Goal: Task Accomplishment & Management: Use online tool/utility

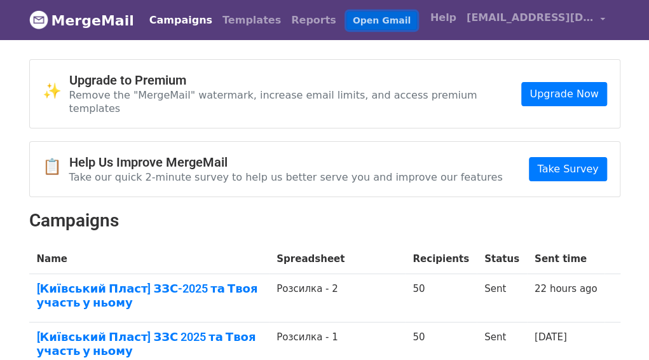
click at [346, 22] on link "Open Gmail" at bounding box center [381, 20] width 71 height 18
click at [487, 16] on span "[EMAIL_ADDRESS][DOMAIN_NAME]" at bounding box center [529, 17] width 127 height 15
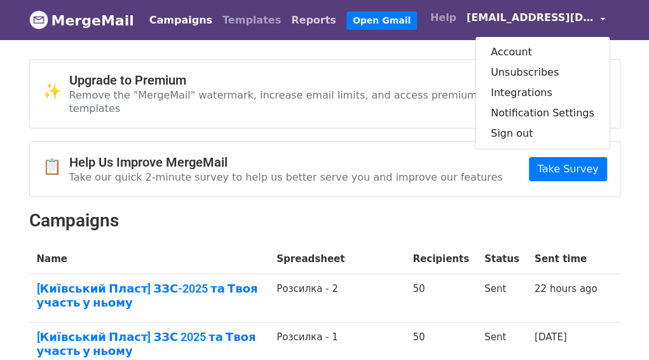
click at [286, 20] on link "Reports" at bounding box center [313, 20] width 55 height 25
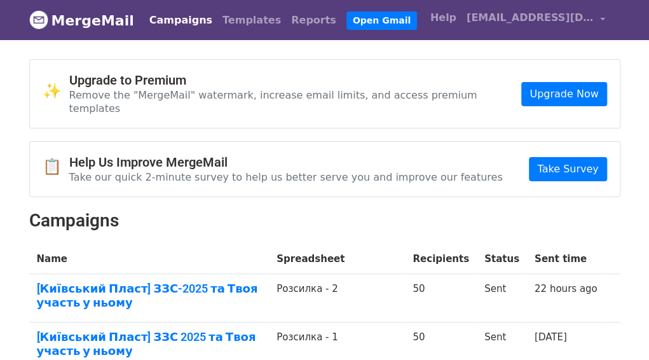
click at [166, 17] on link "Campaigns" at bounding box center [180, 20] width 73 height 25
click at [239, 20] on link "Templates" at bounding box center [251, 20] width 69 height 25
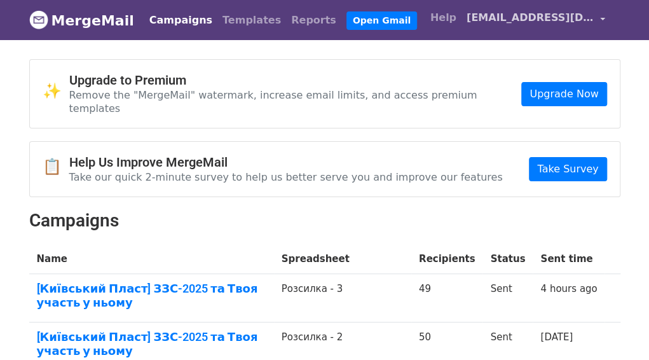
click at [493, 20] on span "[EMAIL_ADDRESS][DOMAIN_NAME]" at bounding box center [529, 17] width 127 height 15
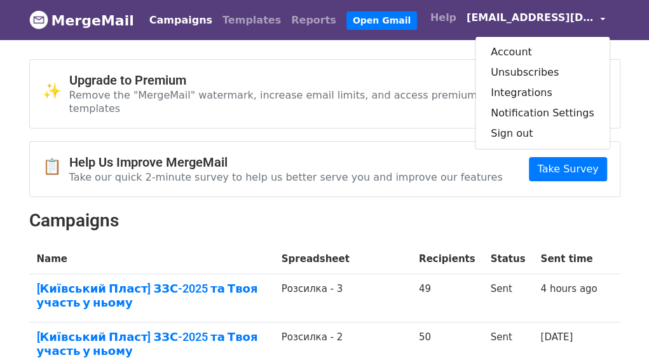
click at [82, 17] on link "MergeMail" at bounding box center [81, 20] width 105 height 27
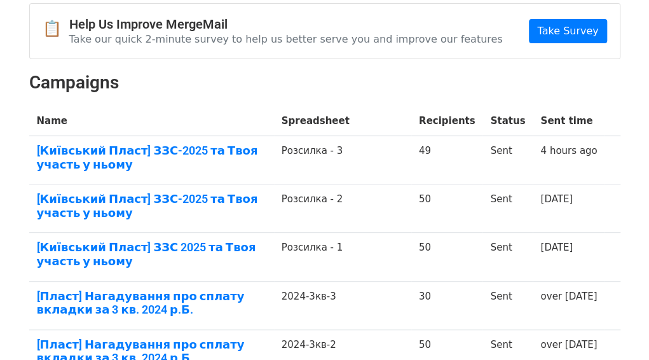
scroll to position [135, 0]
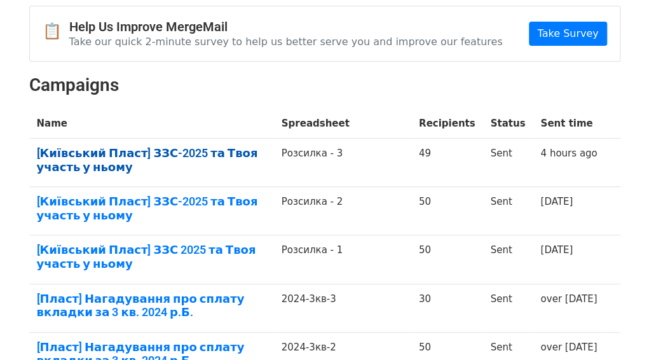
click at [212, 146] on link "[Київський Пласт] ЗЗС-2025 та Твоя участь у ньому" at bounding box center [151, 159] width 229 height 27
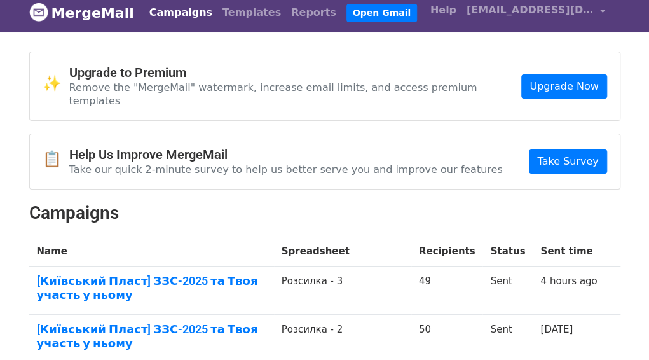
scroll to position [0, 0]
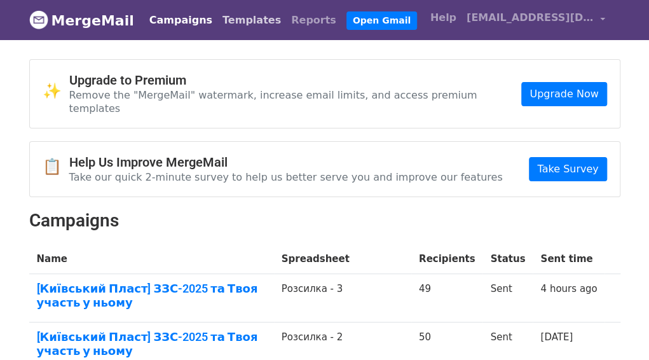
click at [217, 17] on link "Templates" at bounding box center [251, 20] width 69 height 25
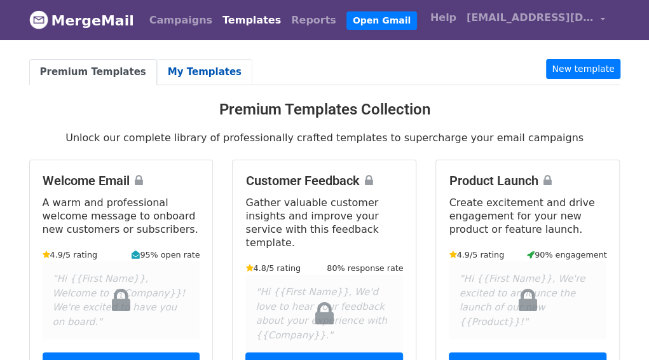
click at [160, 69] on link "My Templates" at bounding box center [204, 72] width 95 height 26
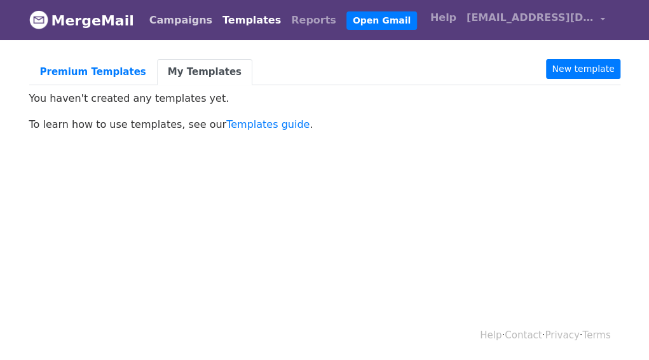
click at [189, 12] on link "Campaigns" at bounding box center [180, 20] width 73 height 25
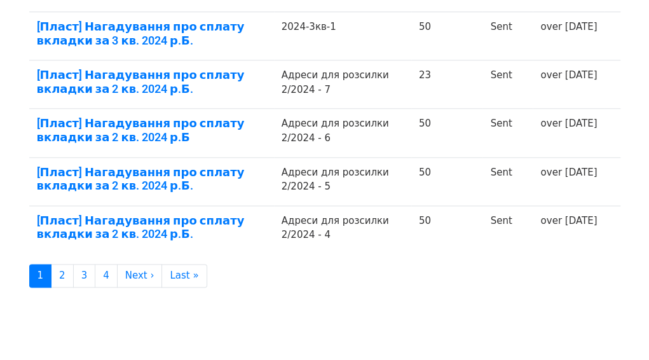
scroll to position [516, 0]
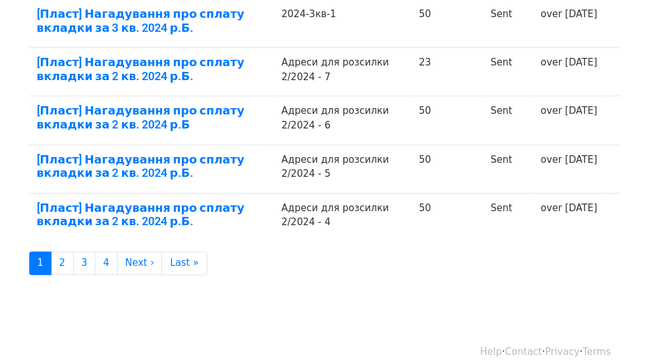
click at [320, 325] on div "Help · Contact · Privacy · Terms" at bounding box center [325, 351] width 610 height 53
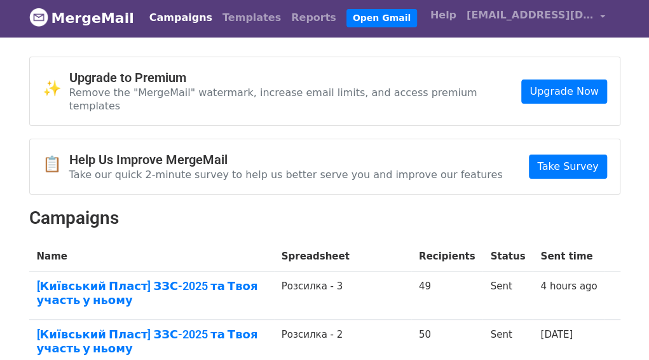
scroll to position [0, 0]
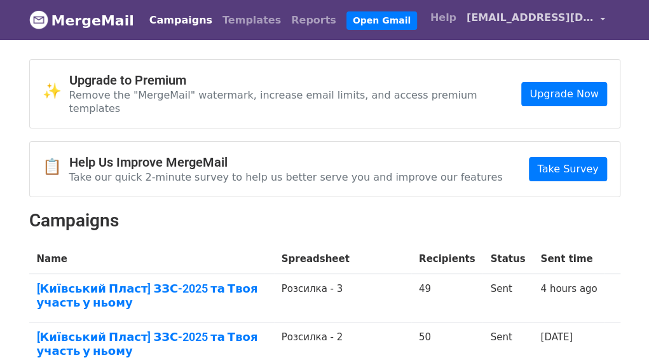
click at [587, 19] on span "[EMAIL_ADDRESS][DOMAIN_NAME]" at bounding box center [529, 17] width 127 height 15
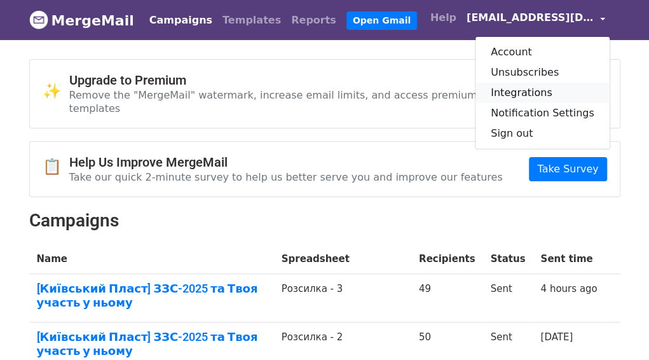
click at [544, 90] on link "Integrations" at bounding box center [542, 93] width 134 height 20
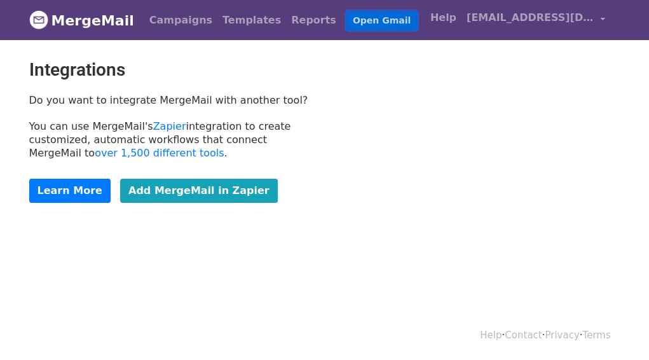
click at [346, 21] on link "Open Gmail" at bounding box center [381, 20] width 71 height 18
